Goal: Transaction & Acquisition: Subscribe to service/newsletter

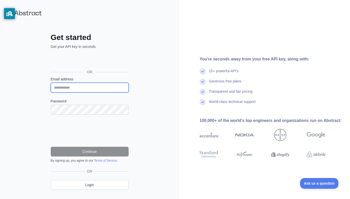
click at [102, 89] on input "Email address" at bounding box center [90, 88] width 78 height 10
click at [66, 90] on input "Email address" at bounding box center [90, 88] width 78 height 10
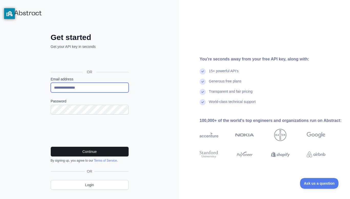
type input "**********"
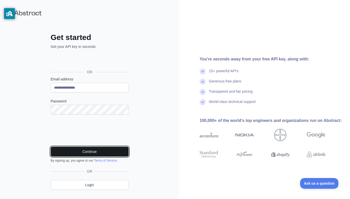
click at [100, 154] on button "Continue" at bounding box center [90, 152] width 78 height 10
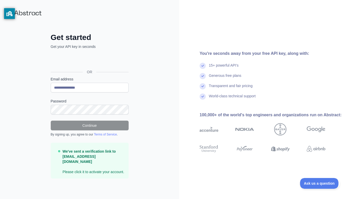
click at [82, 154] on strong "We've sent a verification link to [EMAIL_ADDRESS][DOMAIN_NAME]" at bounding box center [89, 157] width 53 height 14
click at [106, 166] on p "We've sent a verification link to [EMAIL_ADDRESS][DOMAIN_NAME] Please click it …" at bounding box center [94, 162] width 62 height 26
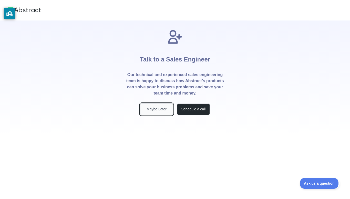
click at [165, 111] on button "Maybe Later" at bounding box center [156, 110] width 33 height 12
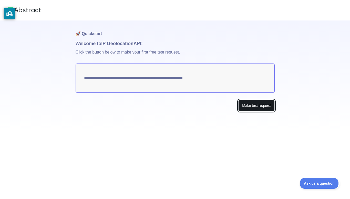
click at [255, 107] on button "Make test request" at bounding box center [256, 106] width 36 height 12
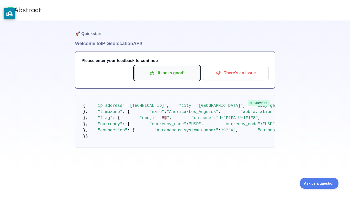
click at [166, 75] on p "It looks good!" at bounding box center [167, 73] width 58 height 9
